Goal: Information Seeking & Learning: Learn about a topic

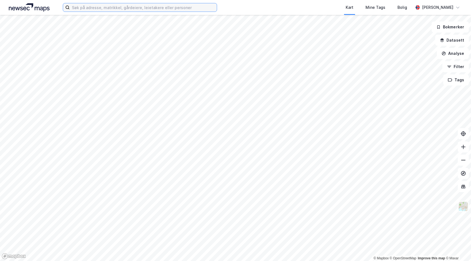
click at [150, 10] on input at bounding box center [143, 7] width 147 height 8
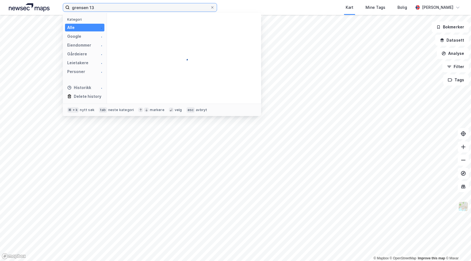
type input "grensen 13"
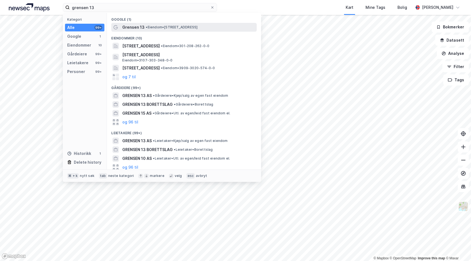
click at [142, 25] on span "Grensen 13" at bounding box center [133, 27] width 22 height 7
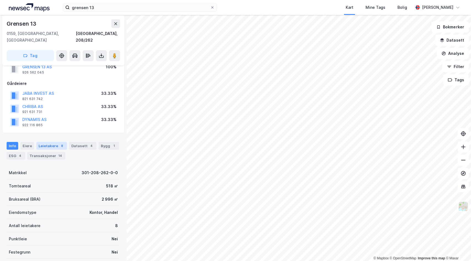
click at [50, 142] on div "Leietakere 8" at bounding box center [51, 146] width 31 height 8
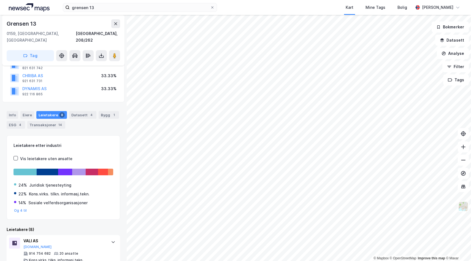
scroll to position [51, 0]
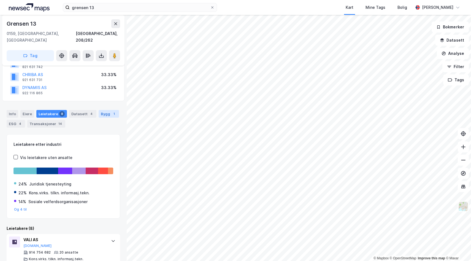
click at [99, 110] on div "Bygg 1" at bounding box center [109, 114] width 20 height 8
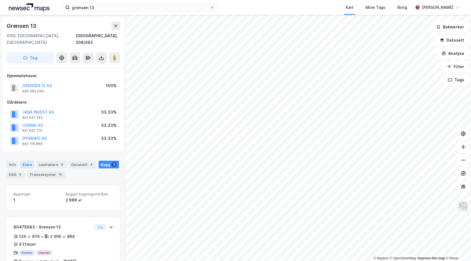
click at [28, 161] on div "Eiere" at bounding box center [27, 165] width 14 height 8
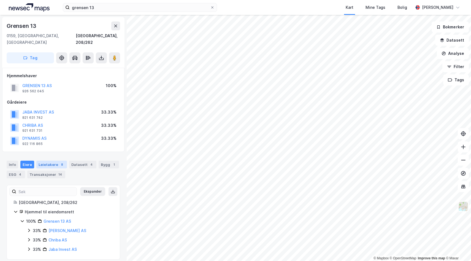
click at [45, 161] on div "Leietakere 8" at bounding box center [51, 165] width 31 height 8
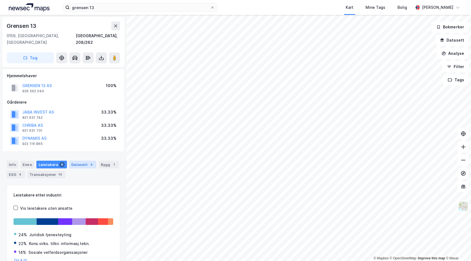
scroll to position [8, 0]
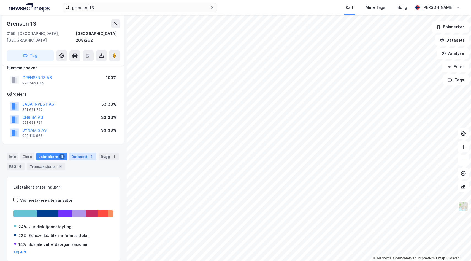
click at [80, 153] on div "Datasett 4" at bounding box center [82, 157] width 27 height 8
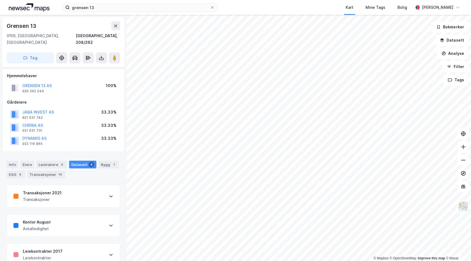
scroll to position [20, 0]
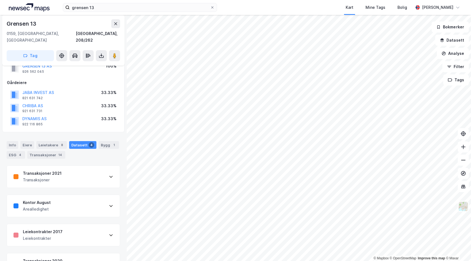
click at [100, 143] on div "Info [PERSON_NAME] 8 Datasett 4 Bygg 1 ESG 4 Transaksjoner 14" at bounding box center [64, 150] width 114 height 18
click at [101, 142] on div "Bygg 1" at bounding box center [109, 145] width 20 height 8
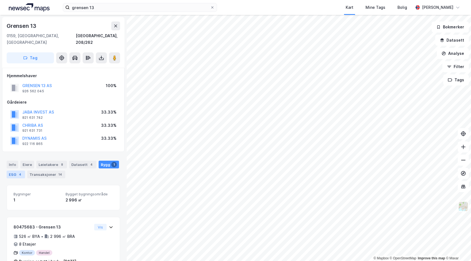
click at [11, 171] on div "ESG 4" at bounding box center [16, 175] width 18 height 8
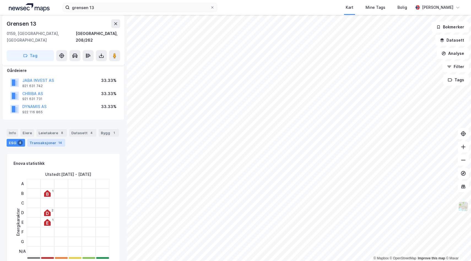
click at [48, 139] on div "Transaksjoner 14" at bounding box center [46, 143] width 38 height 8
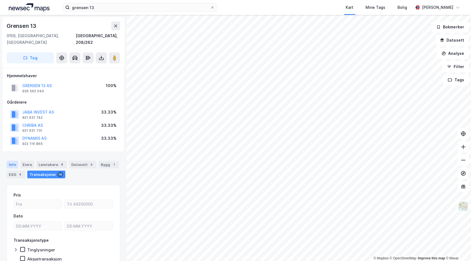
click at [12, 161] on div "Info" at bounding box center [13, 165] width 12 height 8
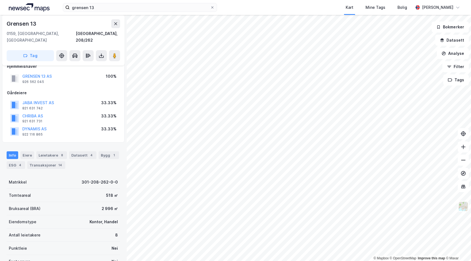
scroll to position [7, 0]
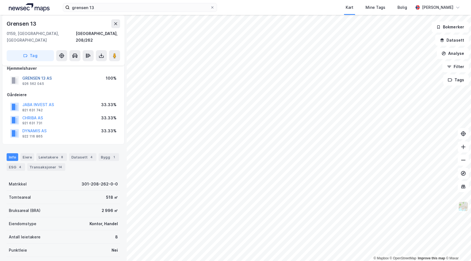
click at [0, 0] on button "GRENSEN 13 AS" at bounding box center [0, 0] width 0 height 0
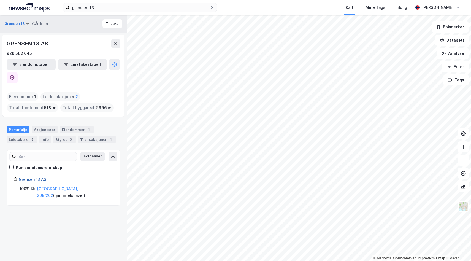
click at [39, 177] on link "Grensen 13 AS" at bounding box center [33, 179] width 28 height 5
click at [37, 126] on div "Aksjonærer" at bounding box center [45, 130] width 26 height 8
